Goal: Complete application form

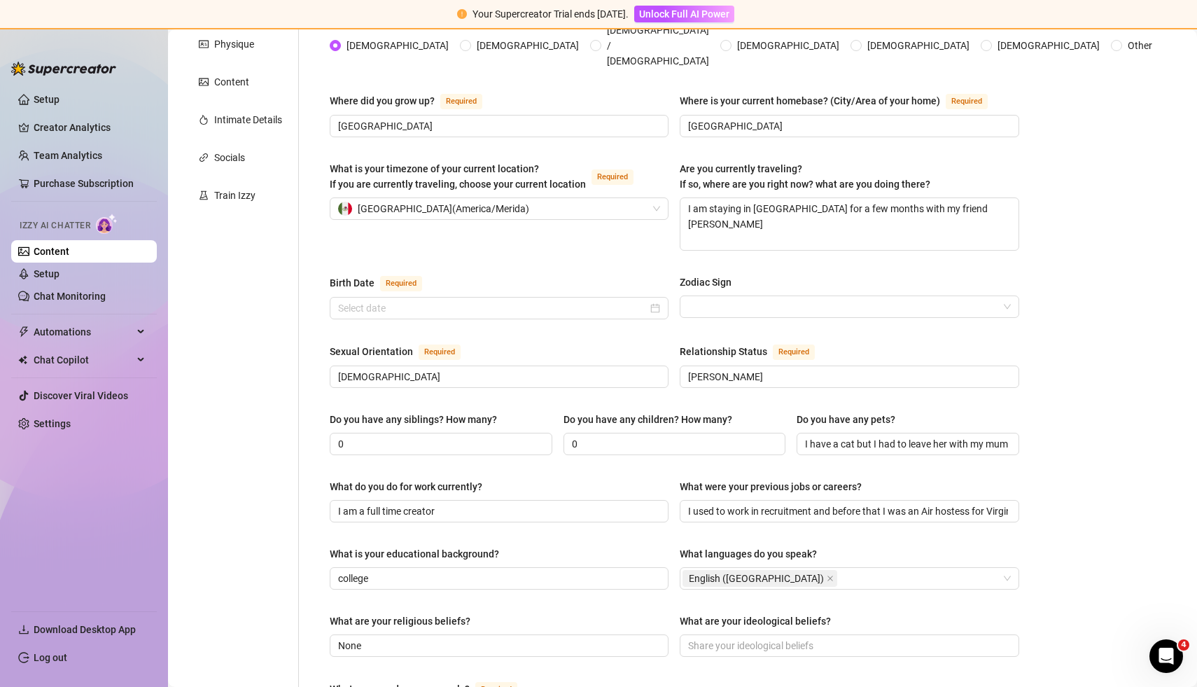
scroll to position [256, 0]
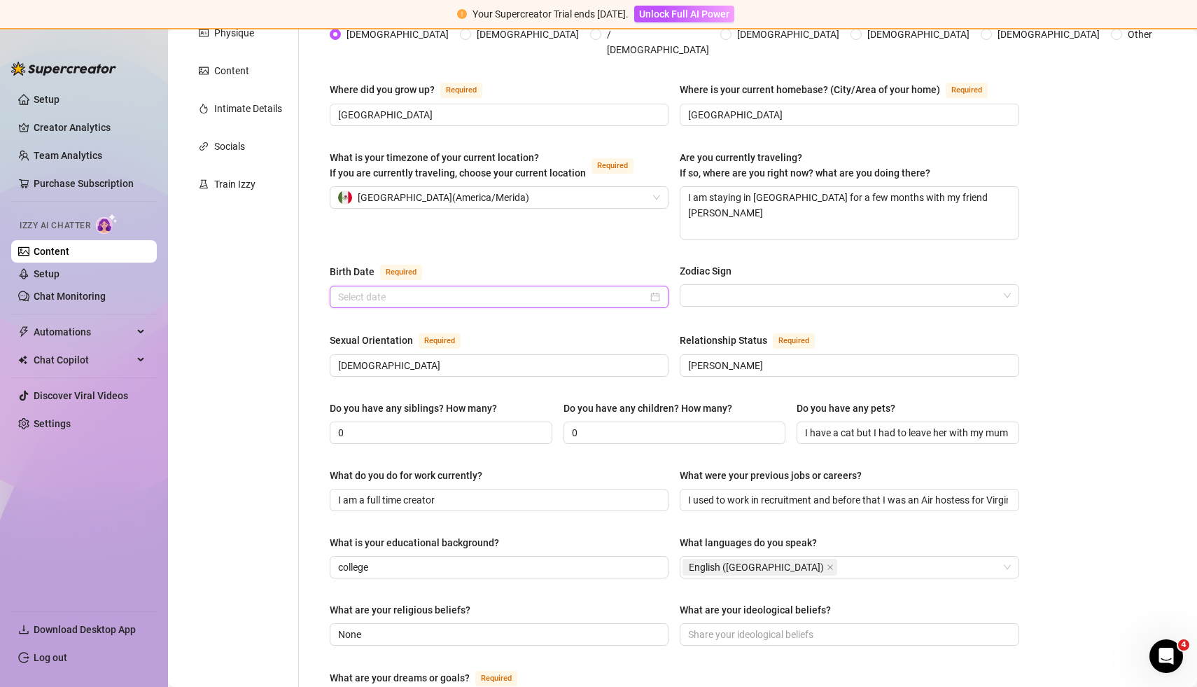
click at [379, 289] on input "Birth Date Required" at bounding box center [492, 296] width 309 height 15
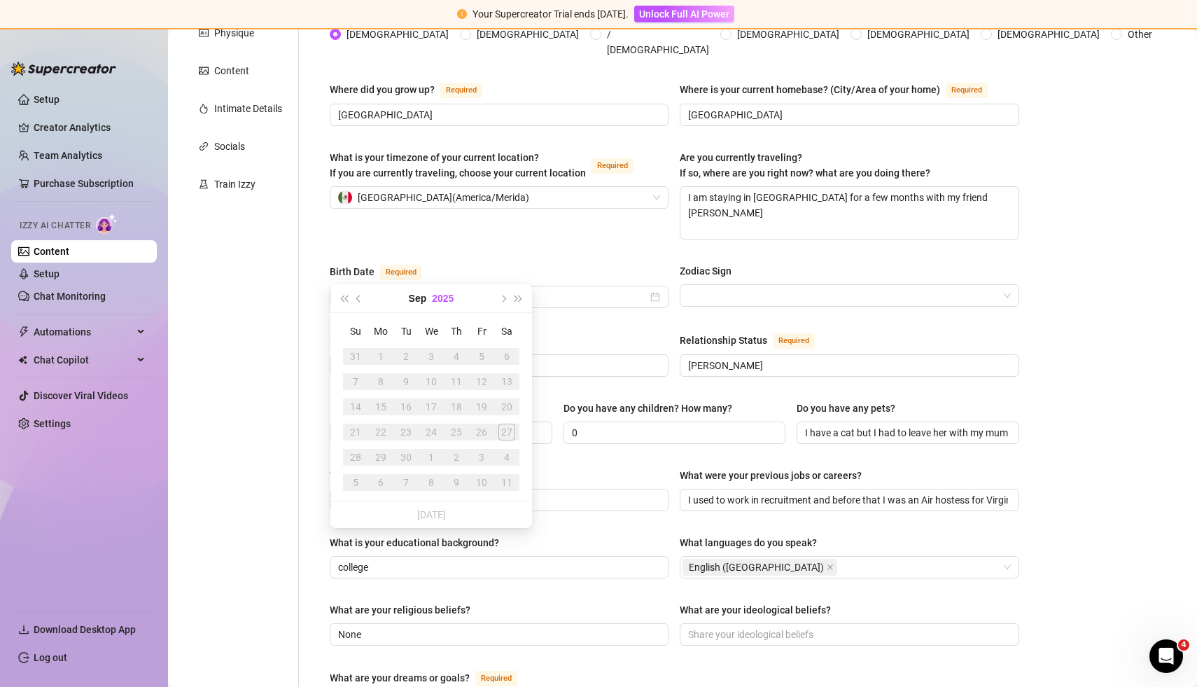
click at [441, 297] on button "2025" at bounding box center [443, 298] width 22 height 28
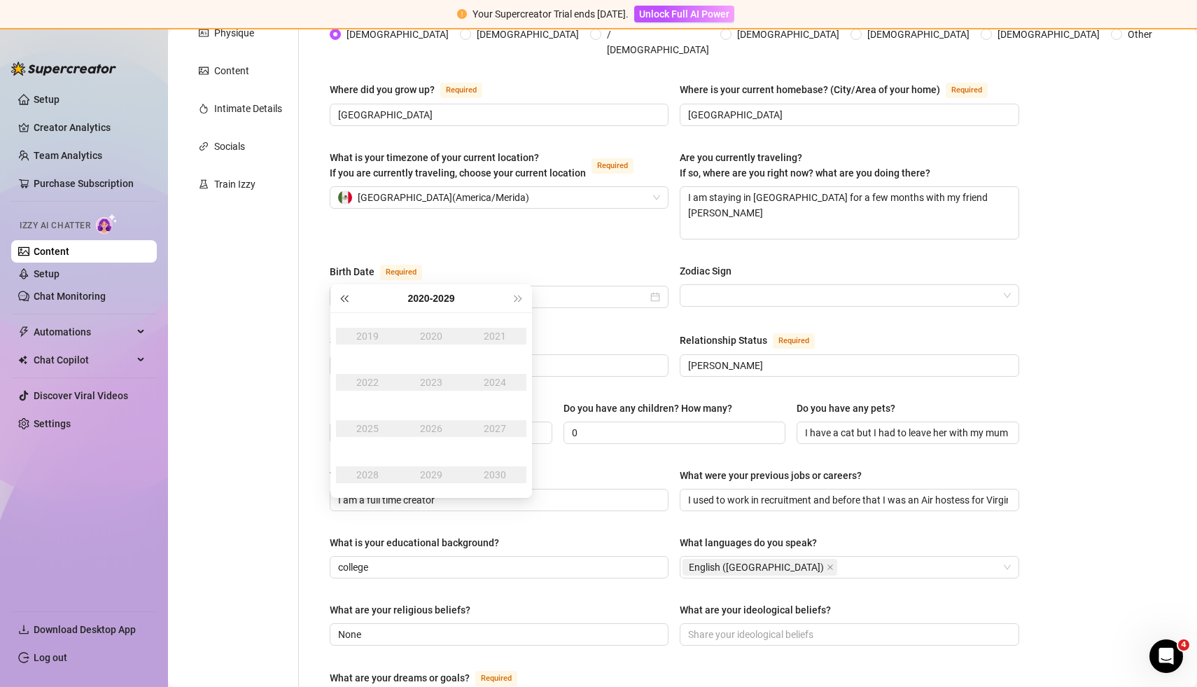
click at [347, 299] on span "Last year (Control + left)" at bounding box center [343, 298] width 7 height 7
type input "[DATE]"
click at [517, 297] on span "Next year (Control + right)" at bounding box center [518, 298] width 7 height 7
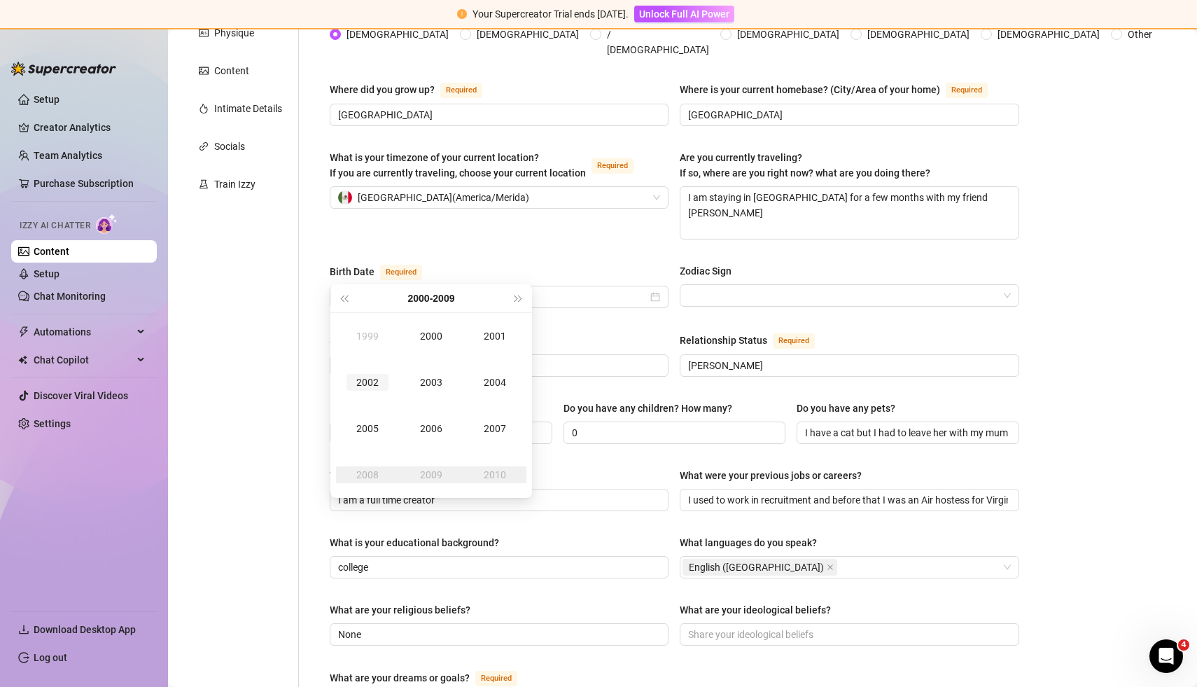
click at [372, 380] on div "2002" at bounding box center [367, 382] width 42 height 17
click at [430, 428] on div "Aug" at bounding box center [431, 428] width 42 height 17
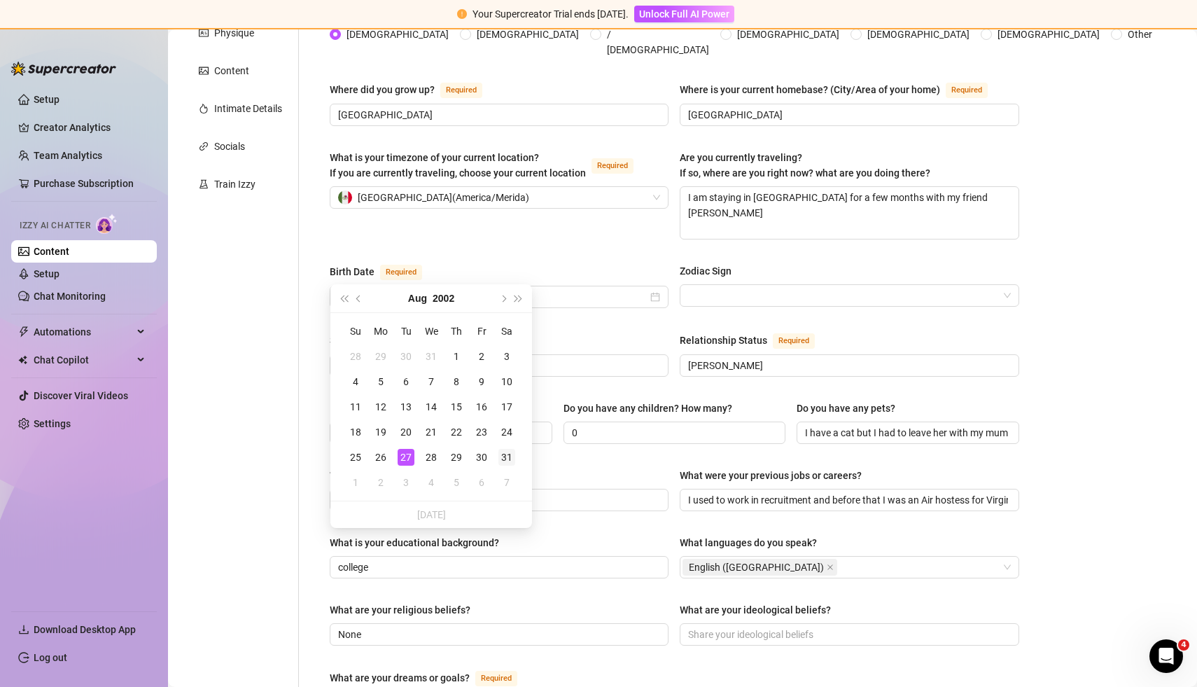
type input "[DATE]"
click at [507, 455] on div "31" at bounding box center [506, 457] width 17 height 17
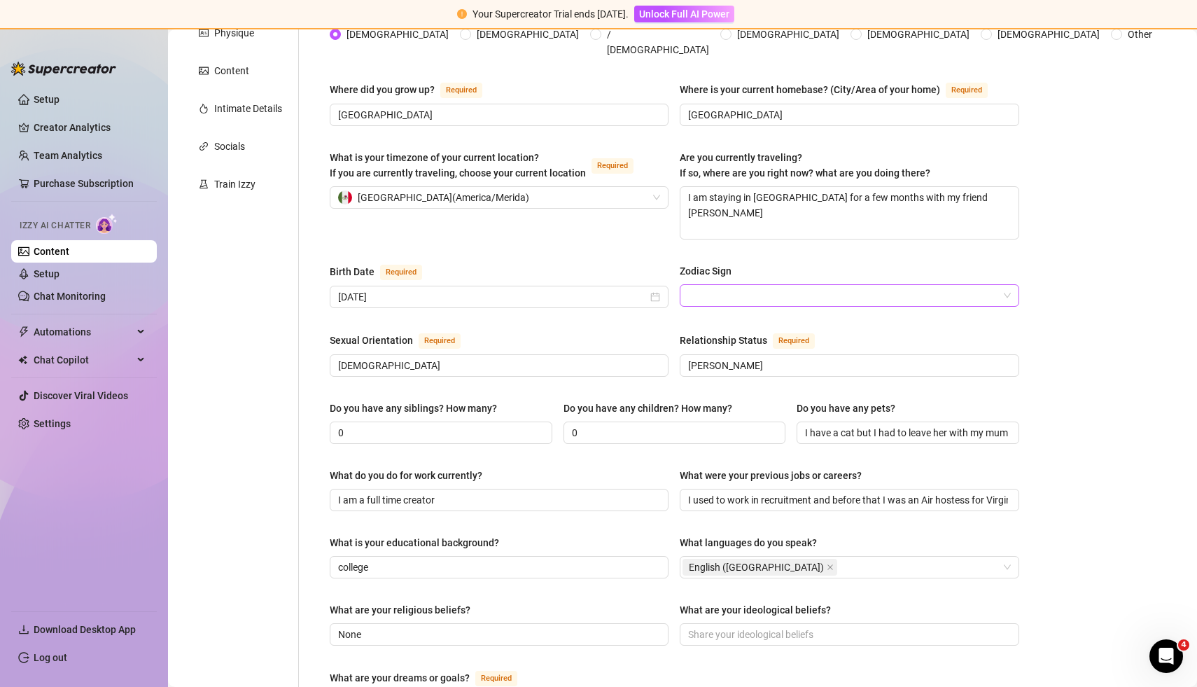
click at [1011, 284] on div at bounding box center [849, 295] width 339 height 22
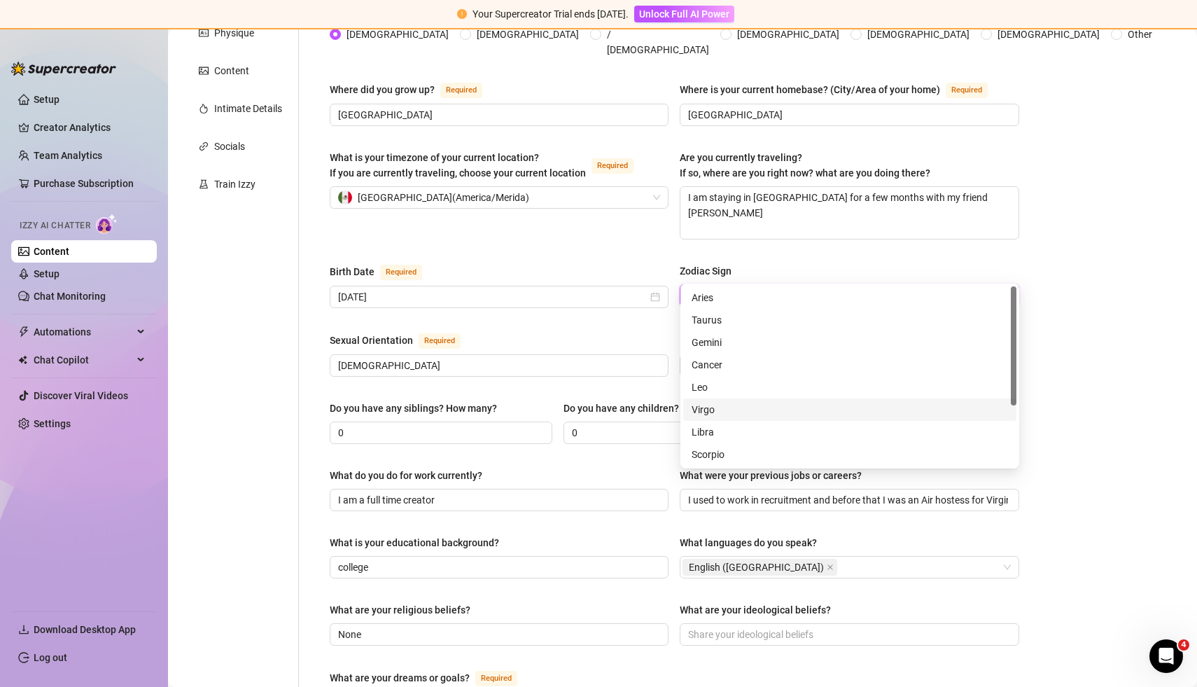
click at [781, 410] on div "Virgo" at bounding box center [850, 409] width 316 height 15
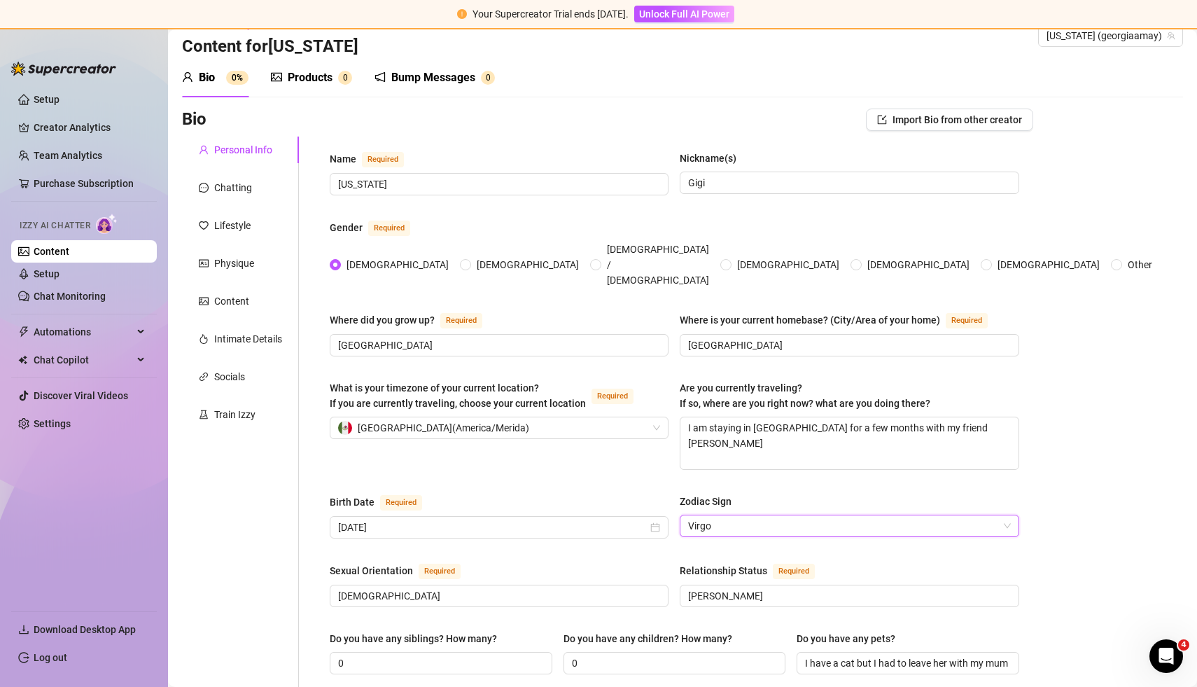
scroll to position [0, 0]
